Goal: Task Accomplishment & Management: Manage account settings

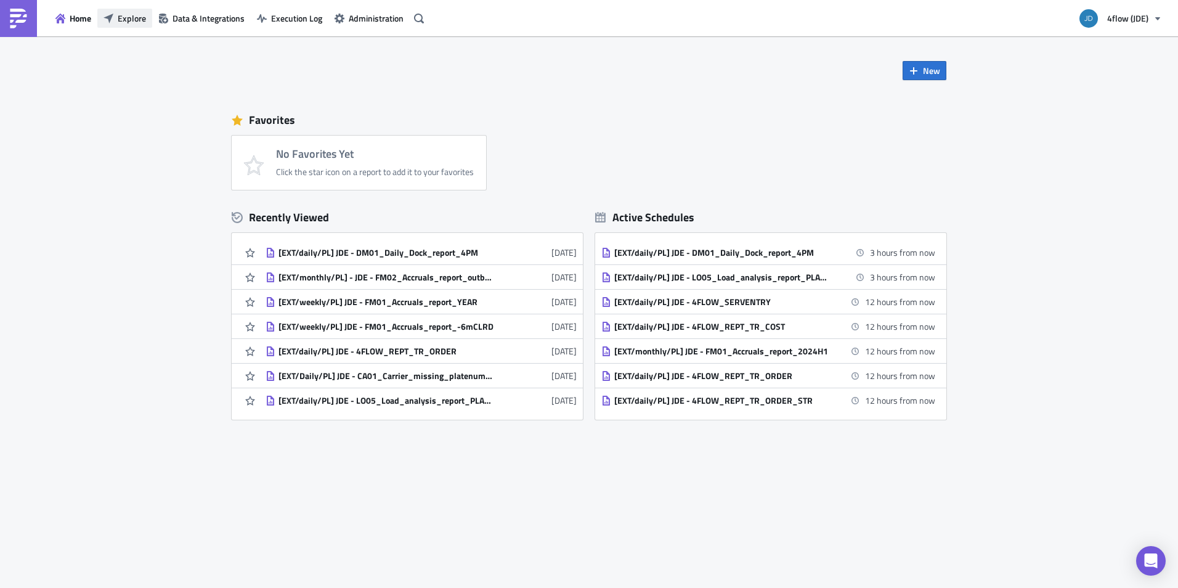
click at [139, 23] on span "Explore" at bounding box center [132, 18] width 28 height 13
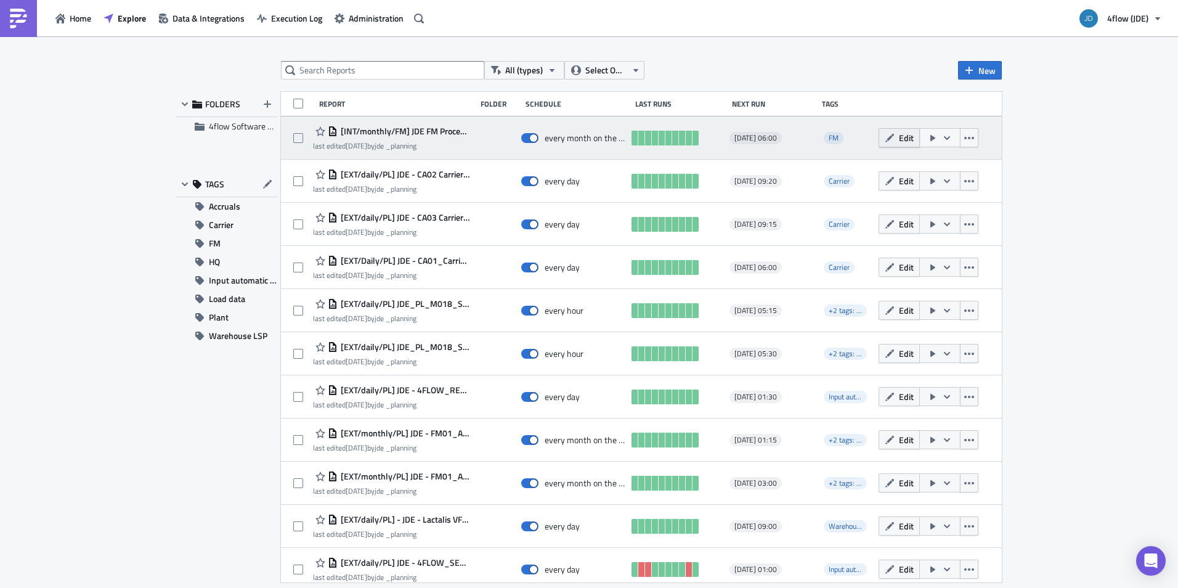
click at [899, 140] on span "Edit" at bounding box center [906, 137] width 15 height 13
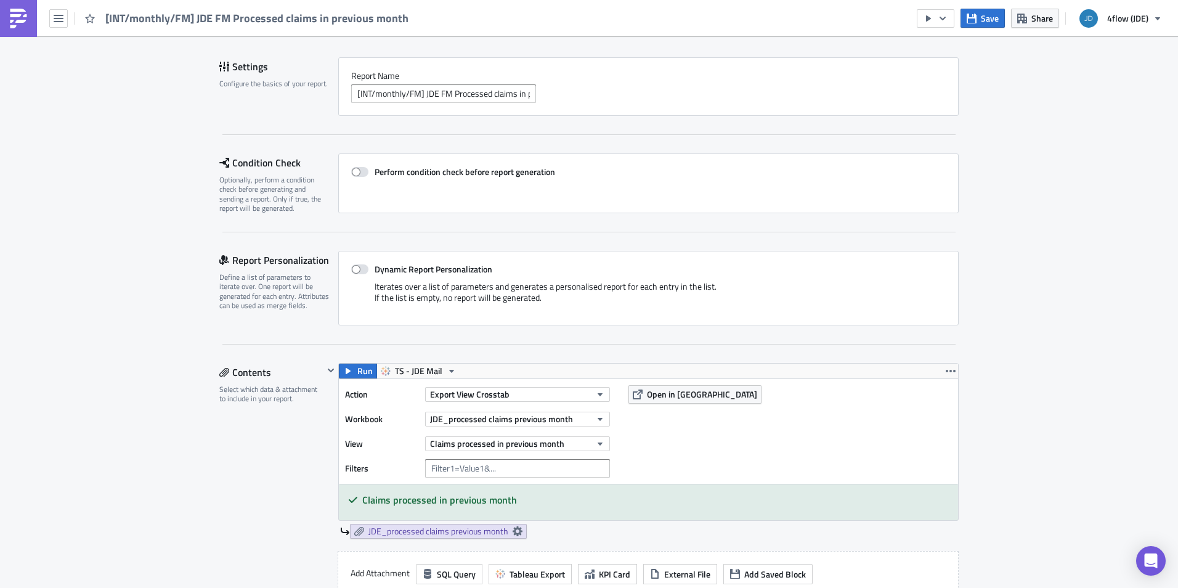
scroll to position [123, 0]
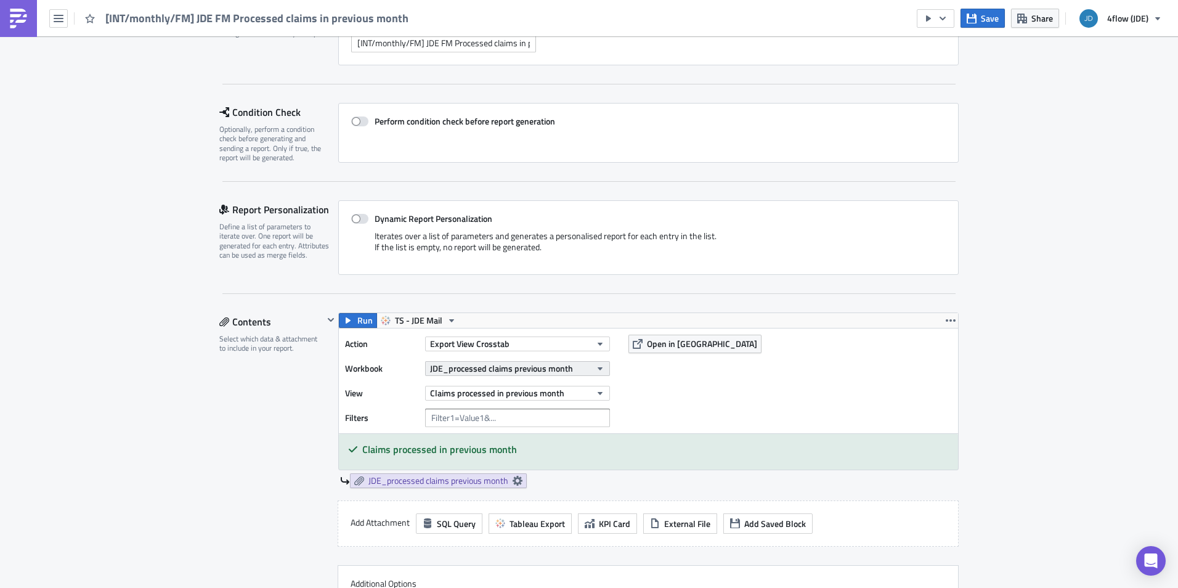
click at [598, 370] on icon "button" at bounding box center [600, 368] width 5 height 3
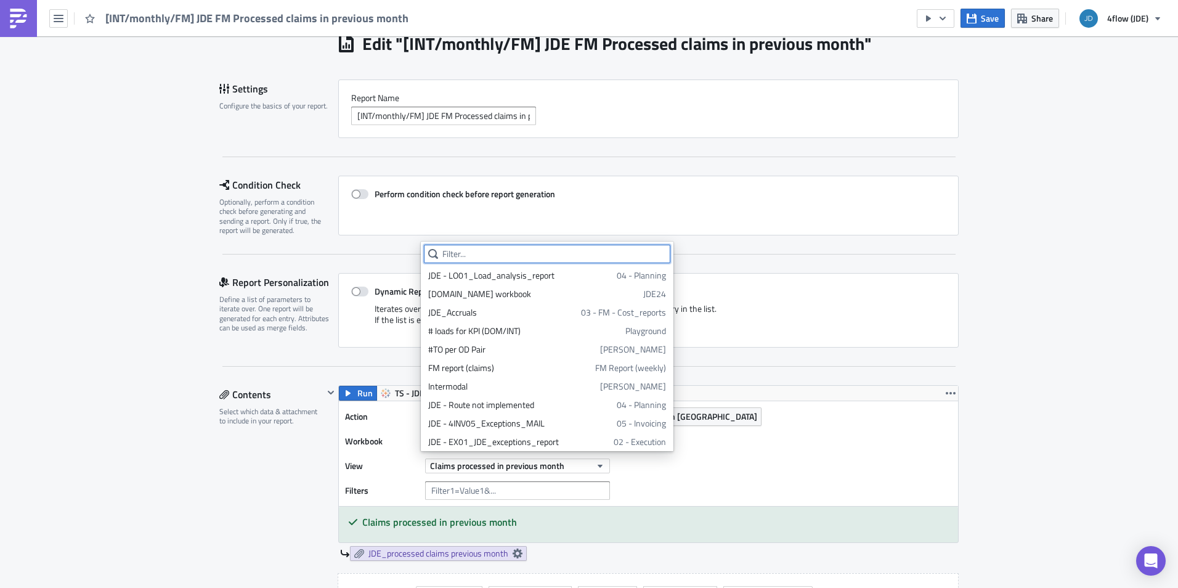
scroll to position [0, 0]
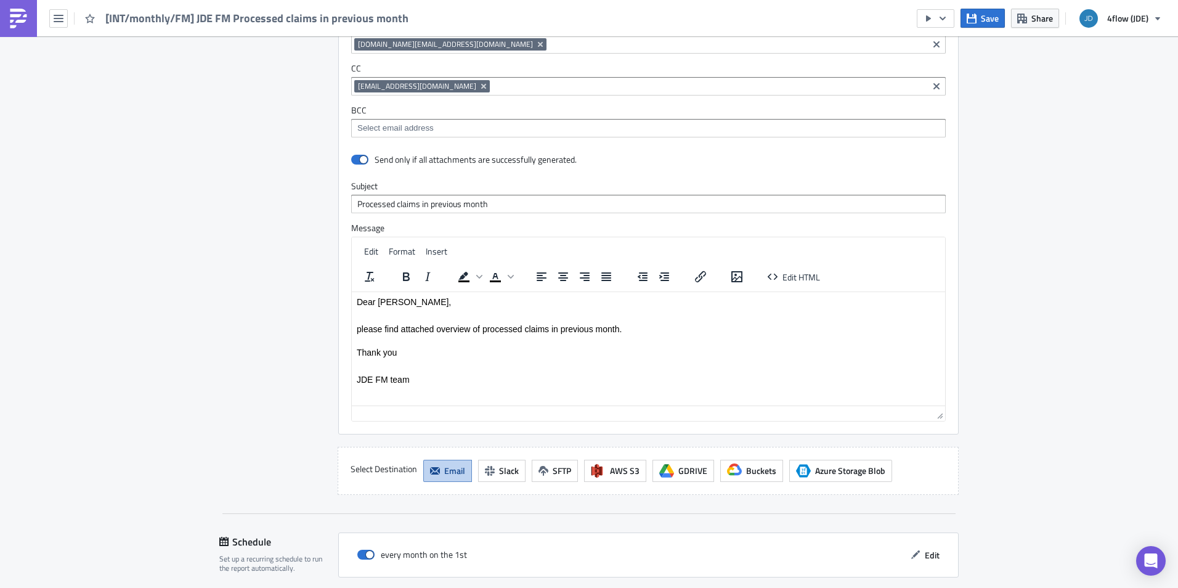
scroll to position [924, 0]
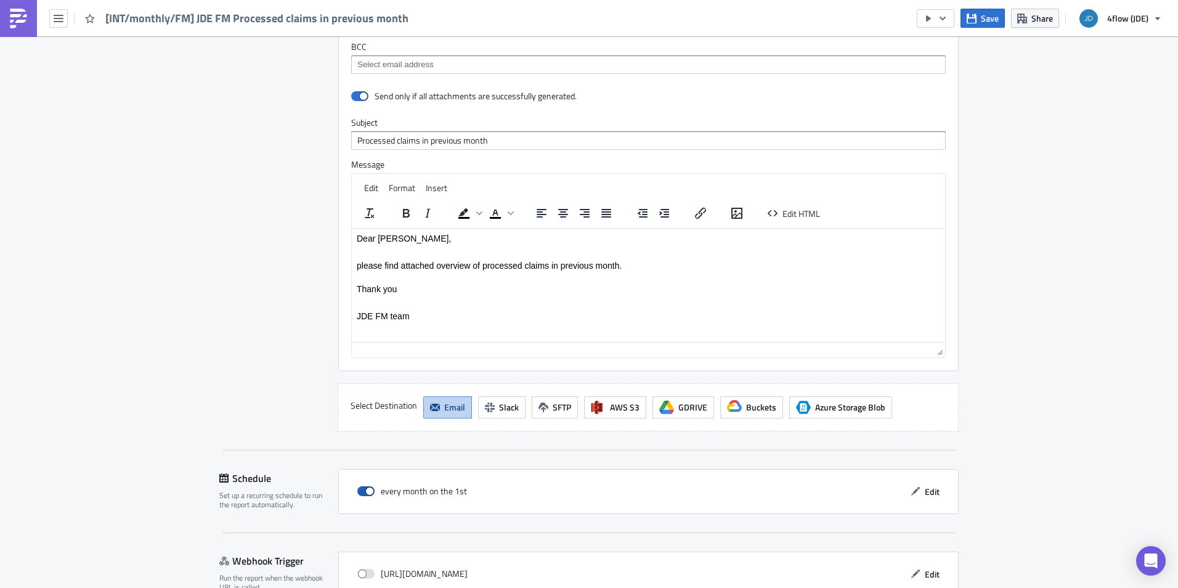
click at [365, 492] on span at bounding box center [365, 491] width 17 height 10
click at [365, 492] on input "checkbox" at bounding box center [364, 491] width 8 height 8
checkbox input "false"
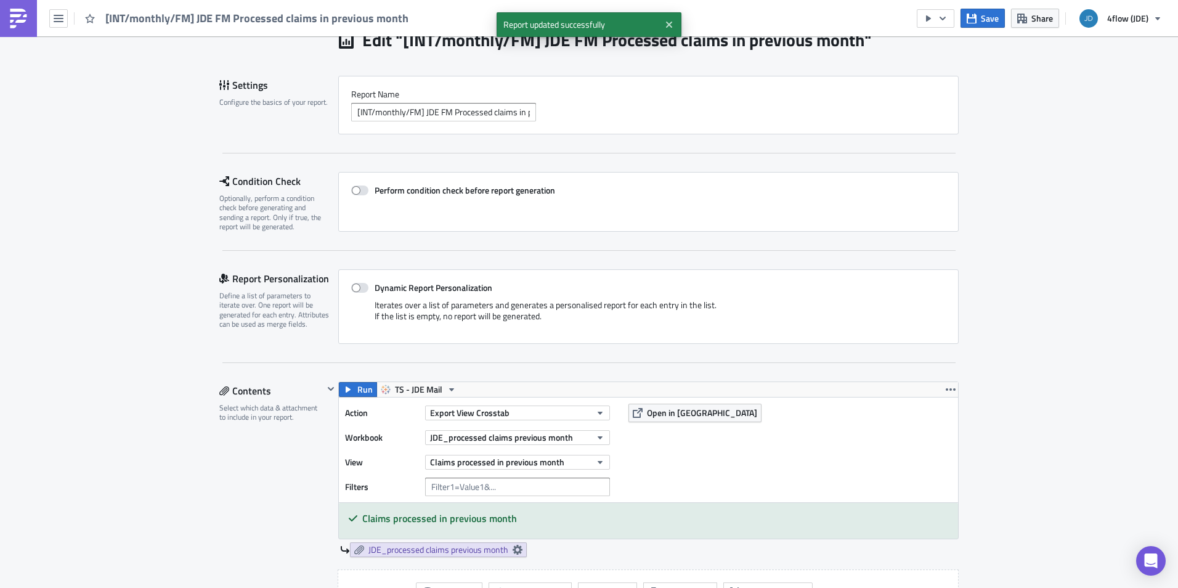
scroll to position [0, 0]
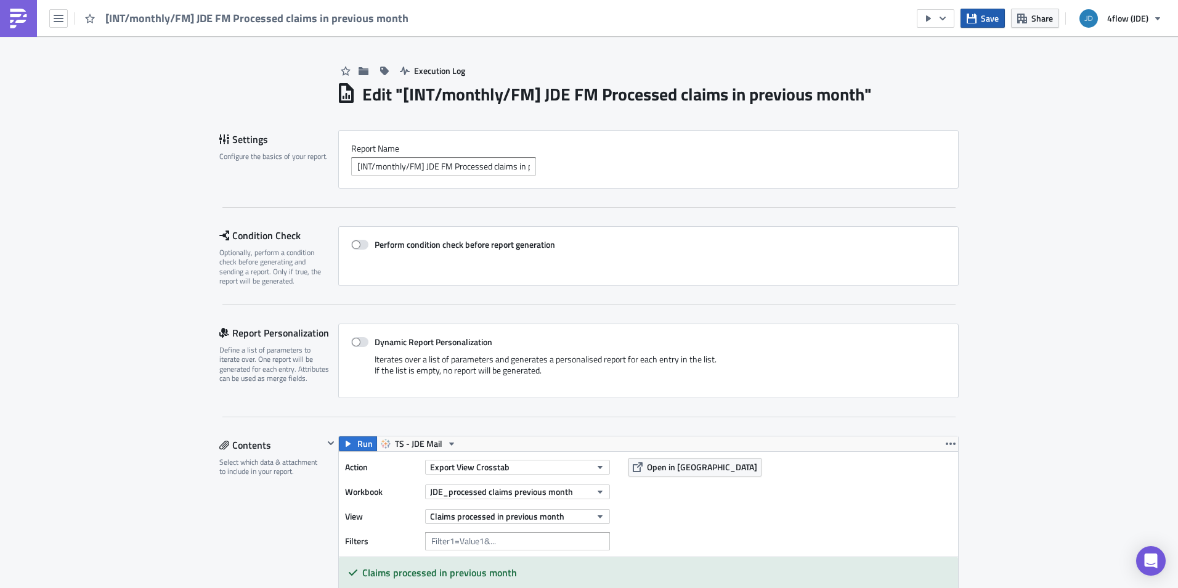
click at [980, 22] on button "Save" at bounding box center [982, 18] width 44 height 19
click at [60, 17] on icon "button" at bounding box center [59, 19] width 10 height 10
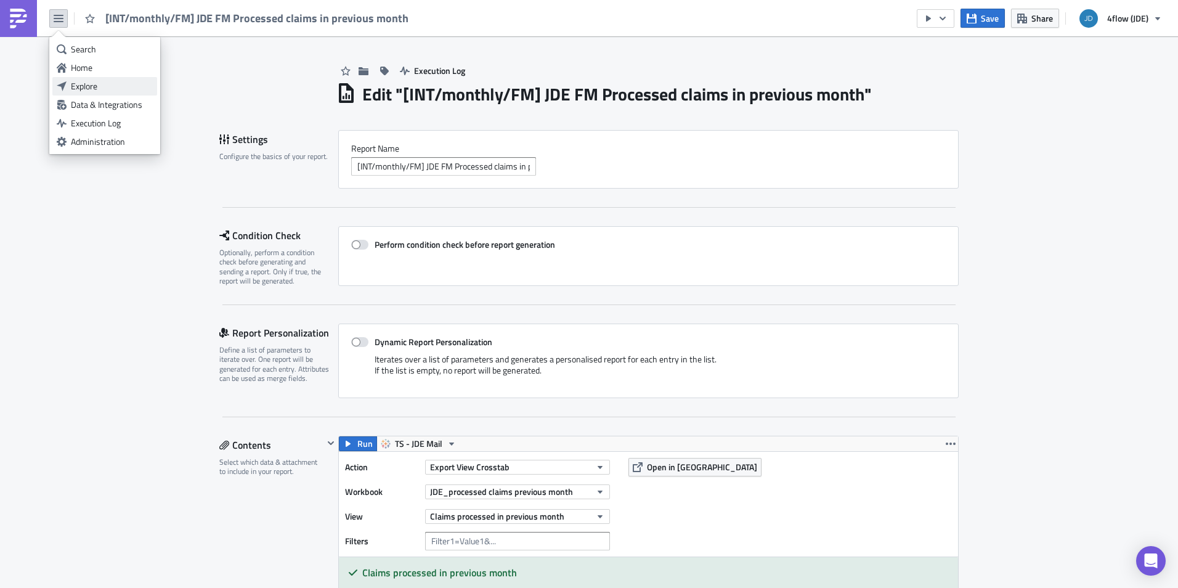
click at [86, 84] on div "Explore" at bounding box center [112, 86] width 82 height 12
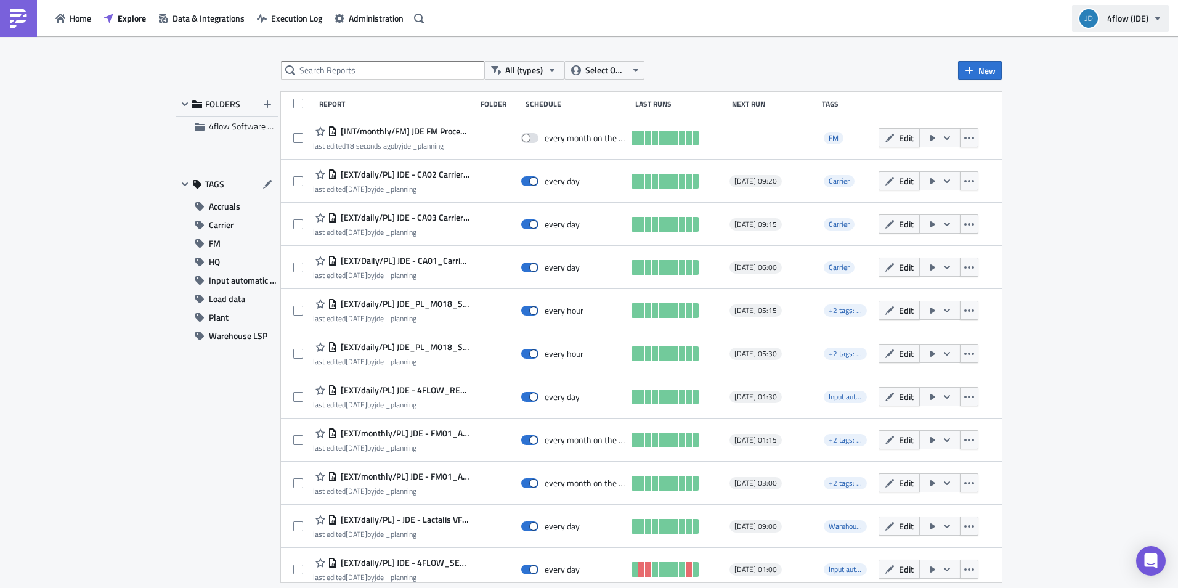
click at [1115, 22] on span "4flow (JDE)" at bounding box center [1127, 18] width 41 height 13
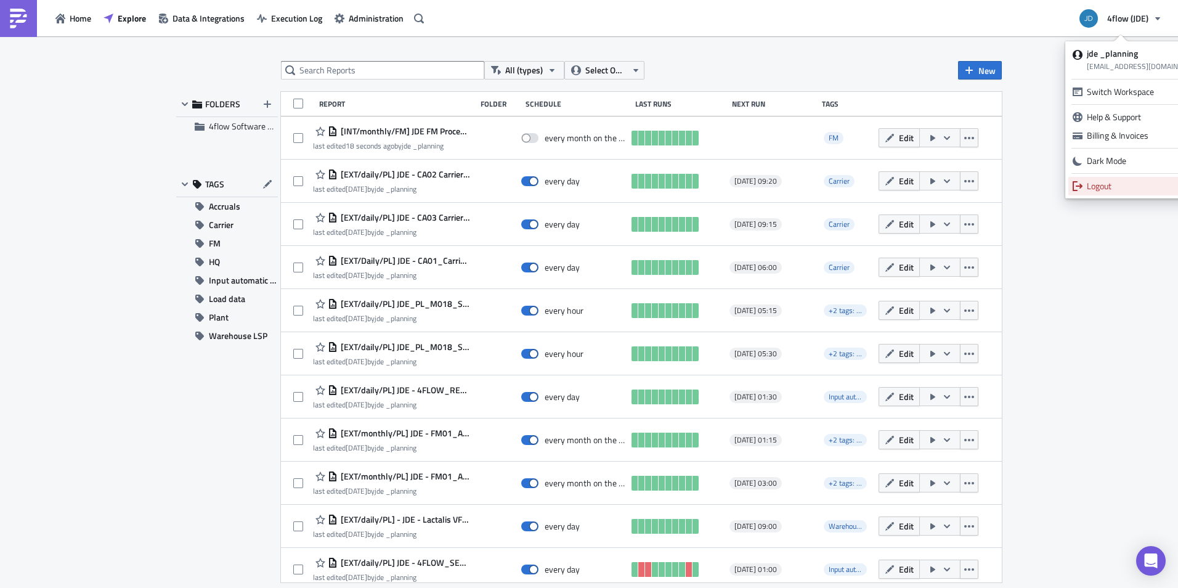
click at [1116, 186] on div "Logout" at bounding box center [1146, 186] width 118 height 12
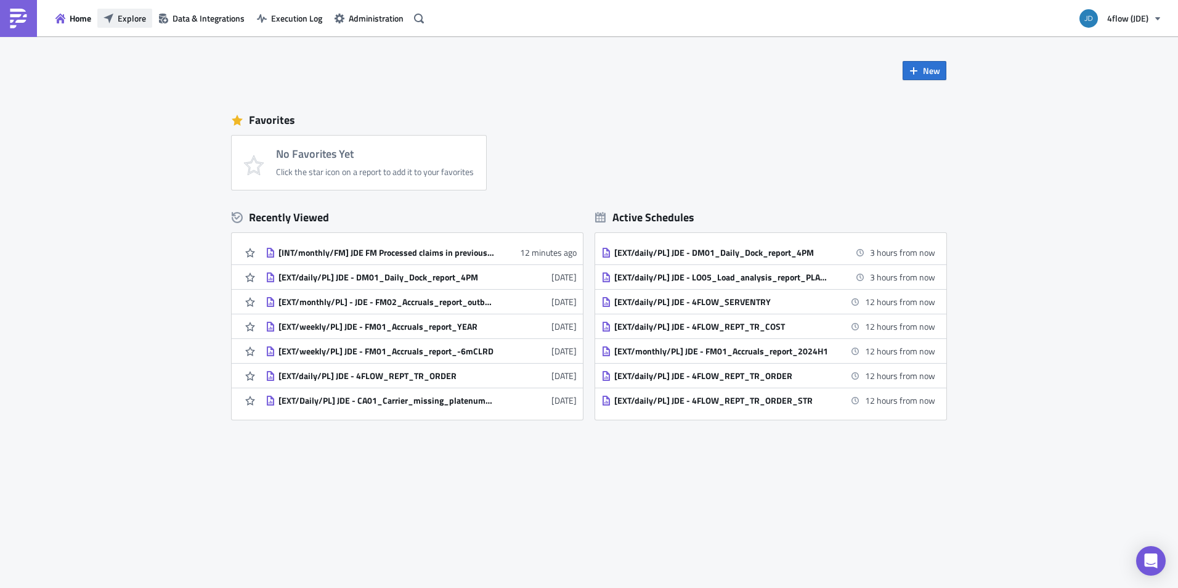
click at [116, 13] on button "Explore" at bounding box center [124, 18] width 55 height 19
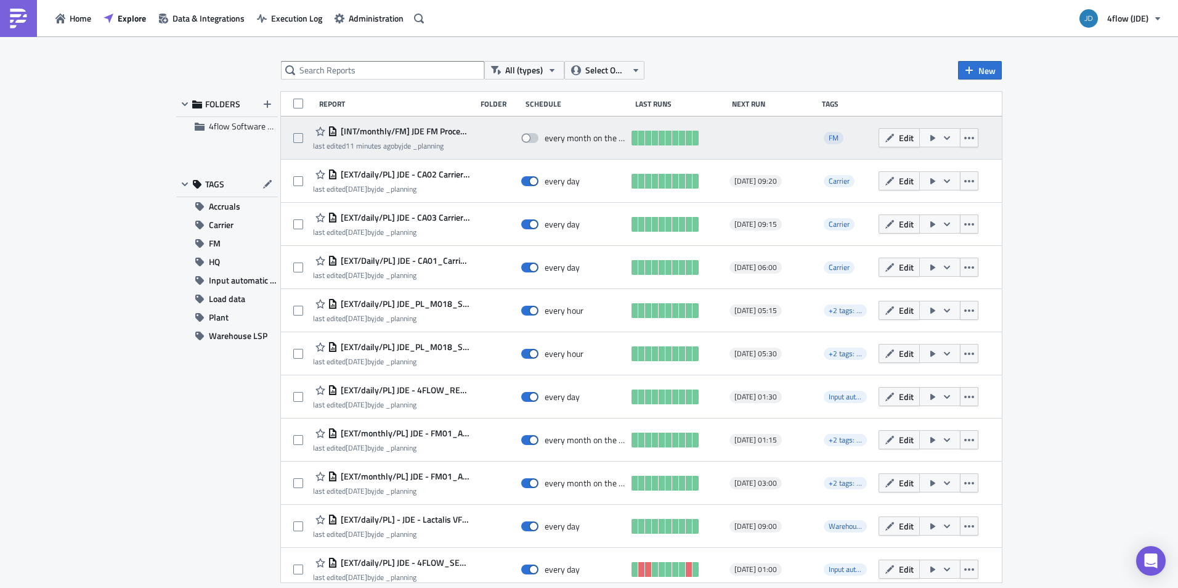
click at [527, 139] on span at bounding box center [529, 138] width 17 height 10
click at [527, 139] on input "checkbox" at bounding box center [528, 138] width 8 height 8
checkbox input "true"
